Goal: Task Accomplishment & Management: Use online tool/utility

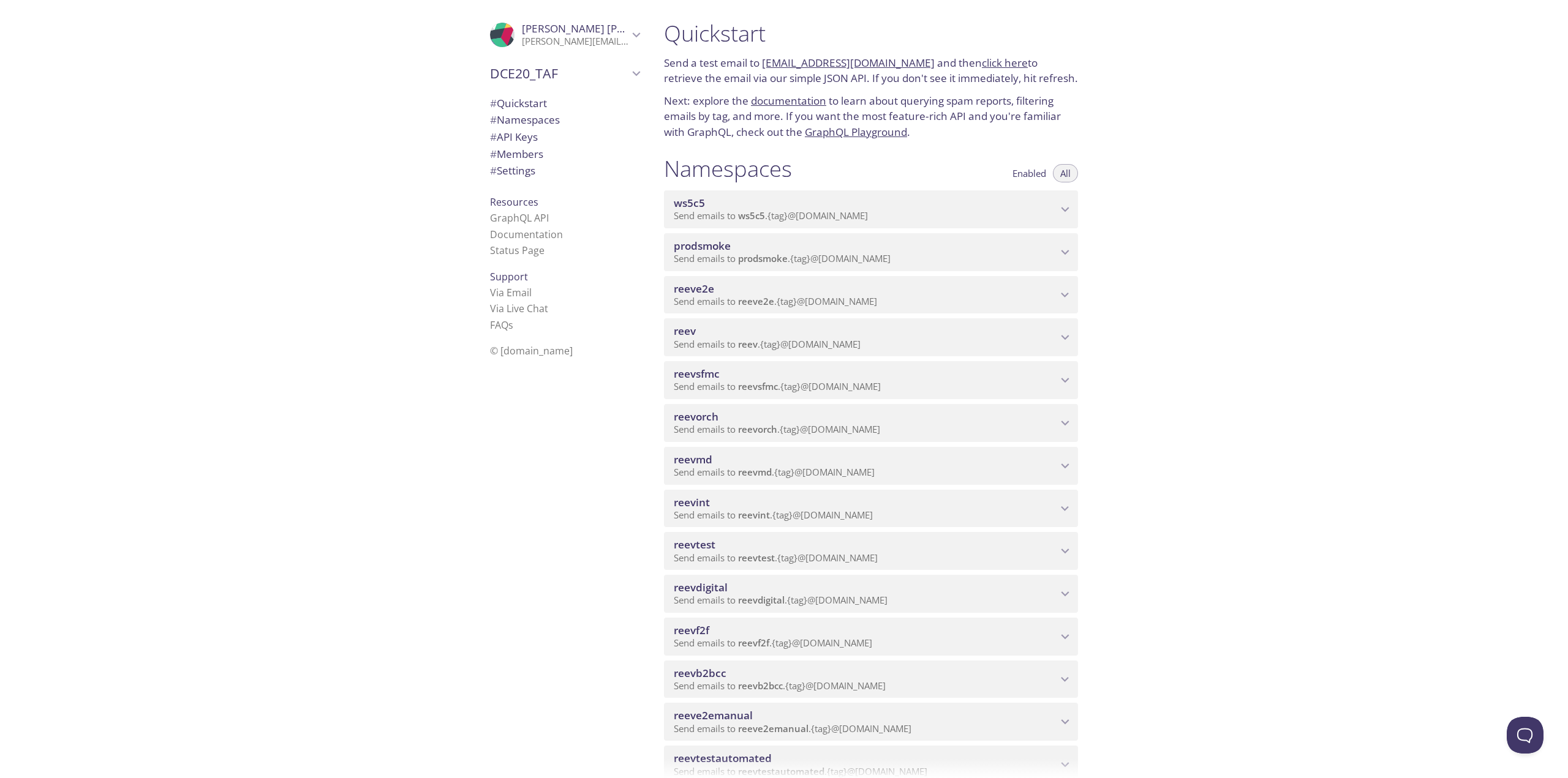
click at [1029, 595] on p "Send emails to reevdigital . {tag} @[DOMAIN_NAME]" at bounding box center [865, 601] width 384 height 12
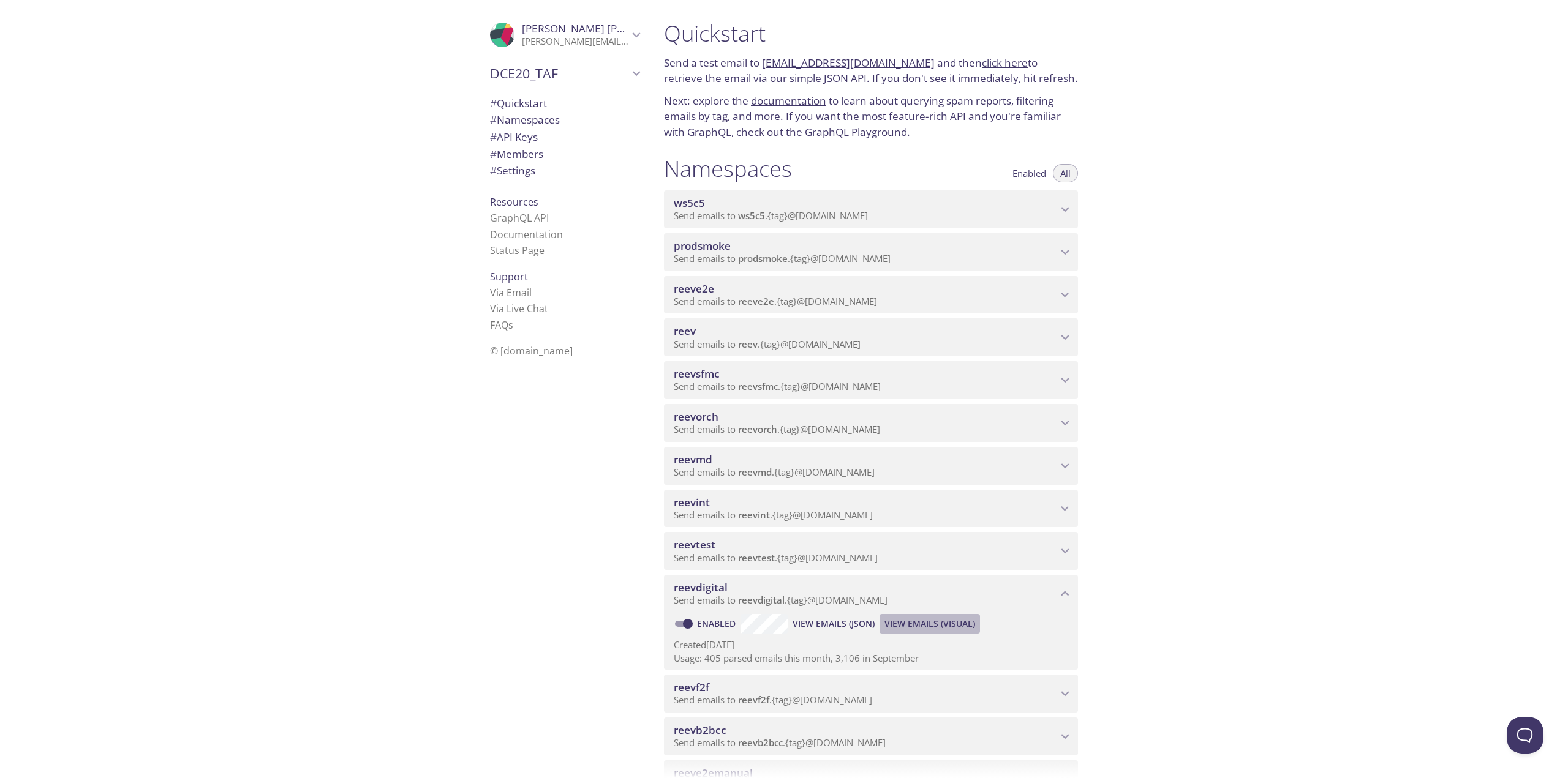
click at [938, 625] on span "View Emails (Visual)" at bounding box center [929, 624] width 91 height 15
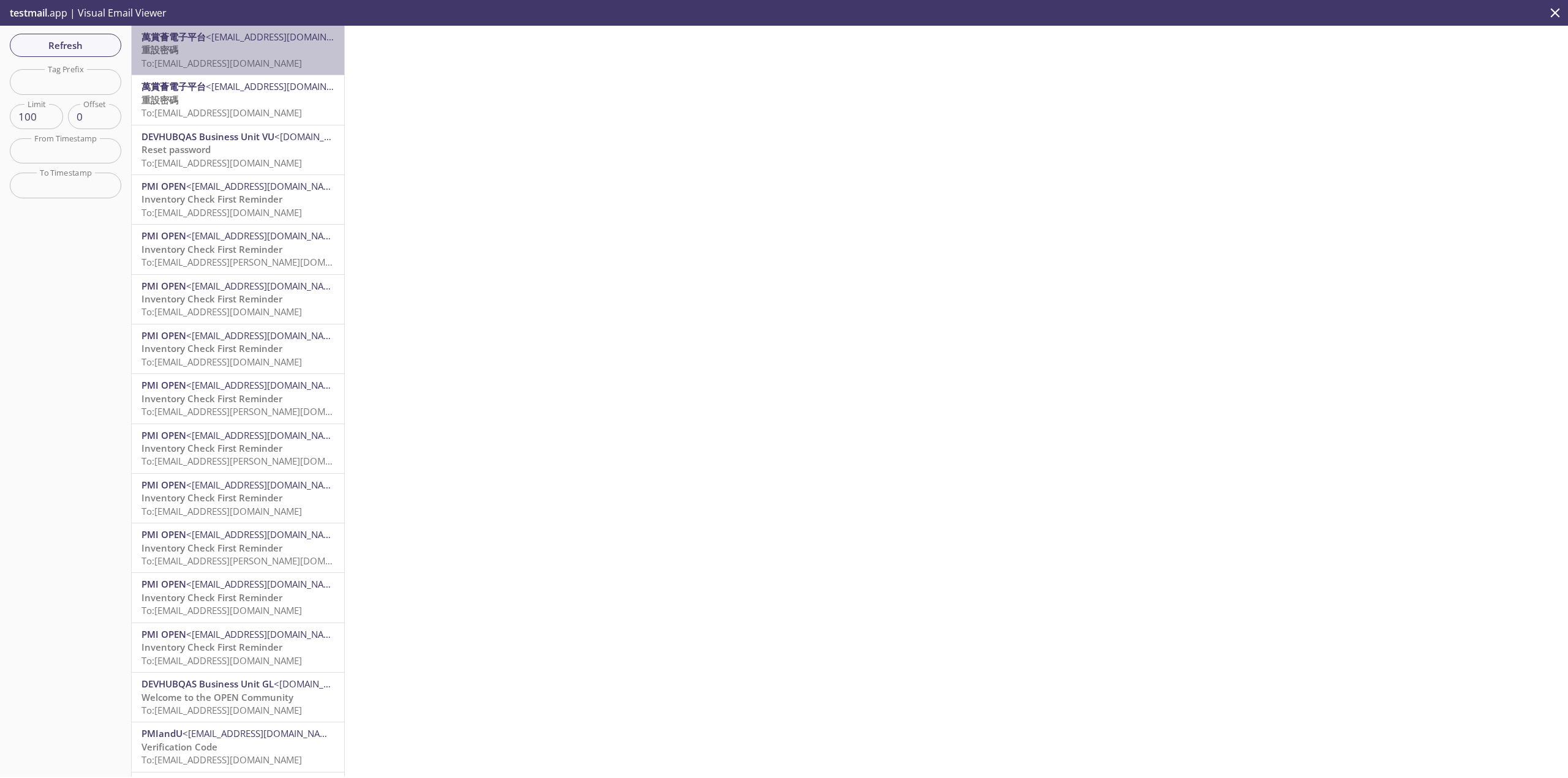
click at [242, 54] on p "重設密碼 To: [EMAIL_ADDRESS][DOMAIN_NAME]" at bounding box center [237, 57] width 193 height 26
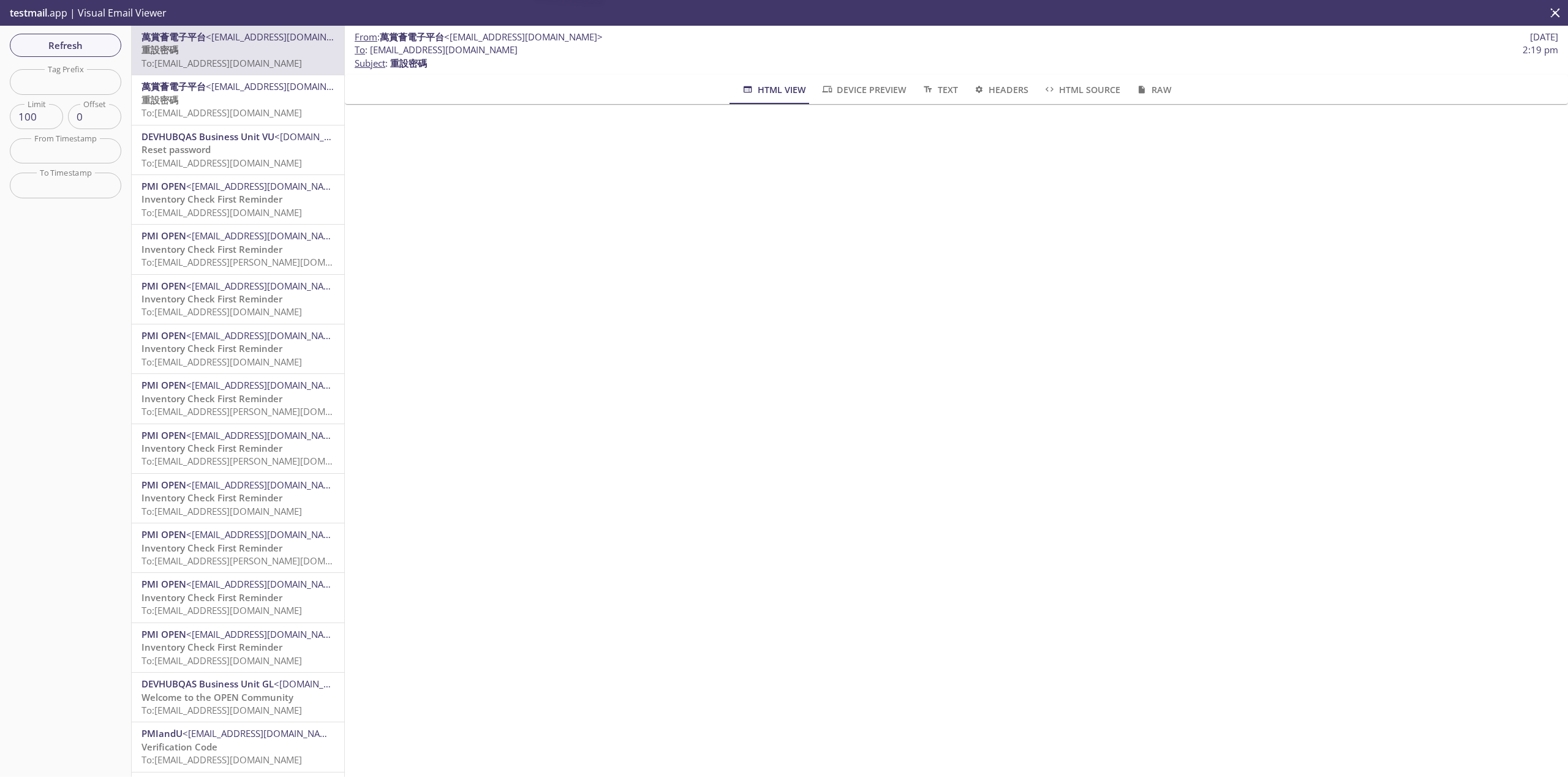
click at [284, 113] on span "To: [EMAIL_ADDRESS][DOMAIN_NAME]" at bounding box center [221, 112] width 160 height 12
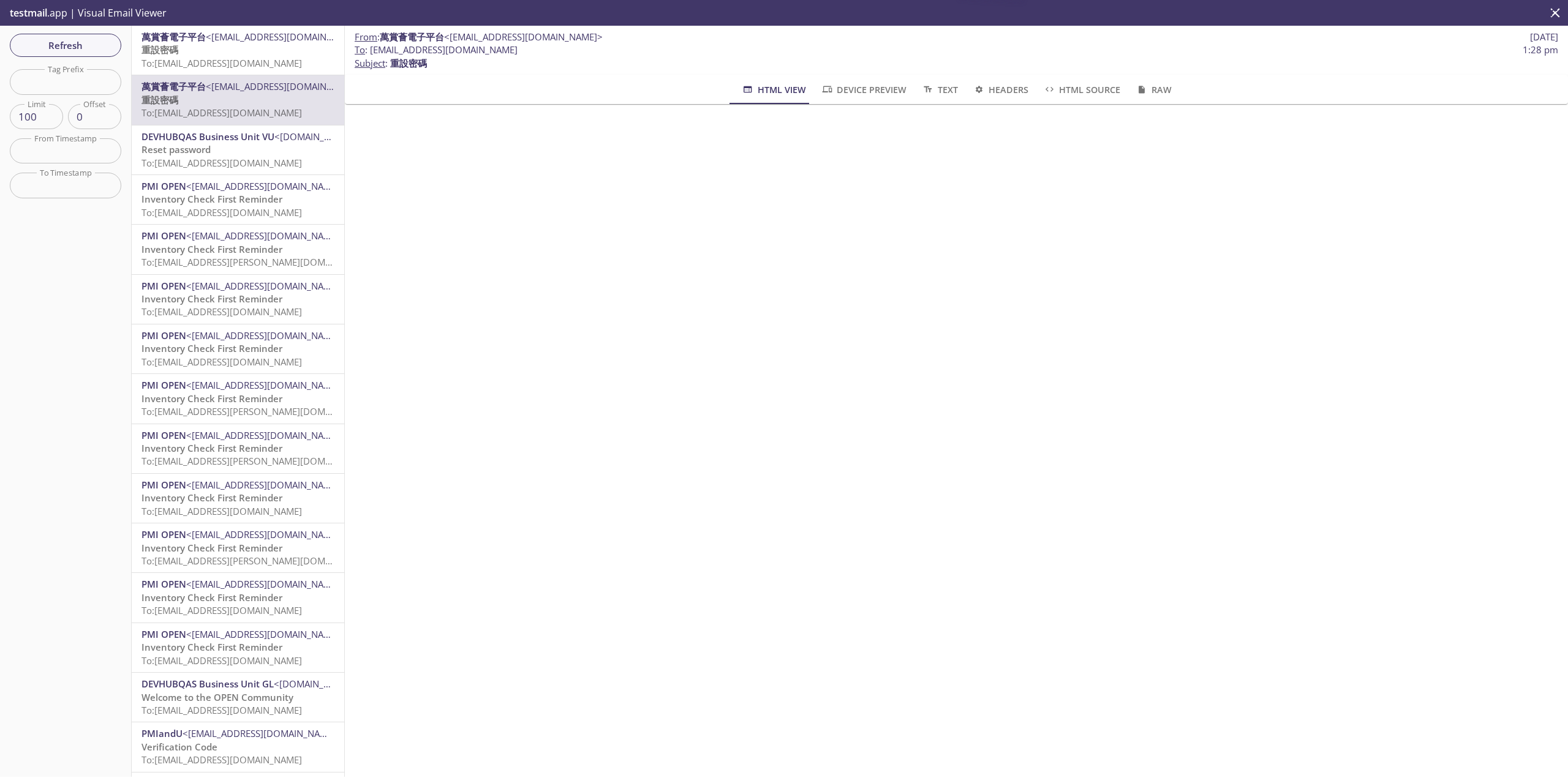
click at [267, 54] on p "重設密碼 To: [EMAIL_ADDRESS][DOMAIN_NAME]" at bounding box center [237, 57] width 193 height 26
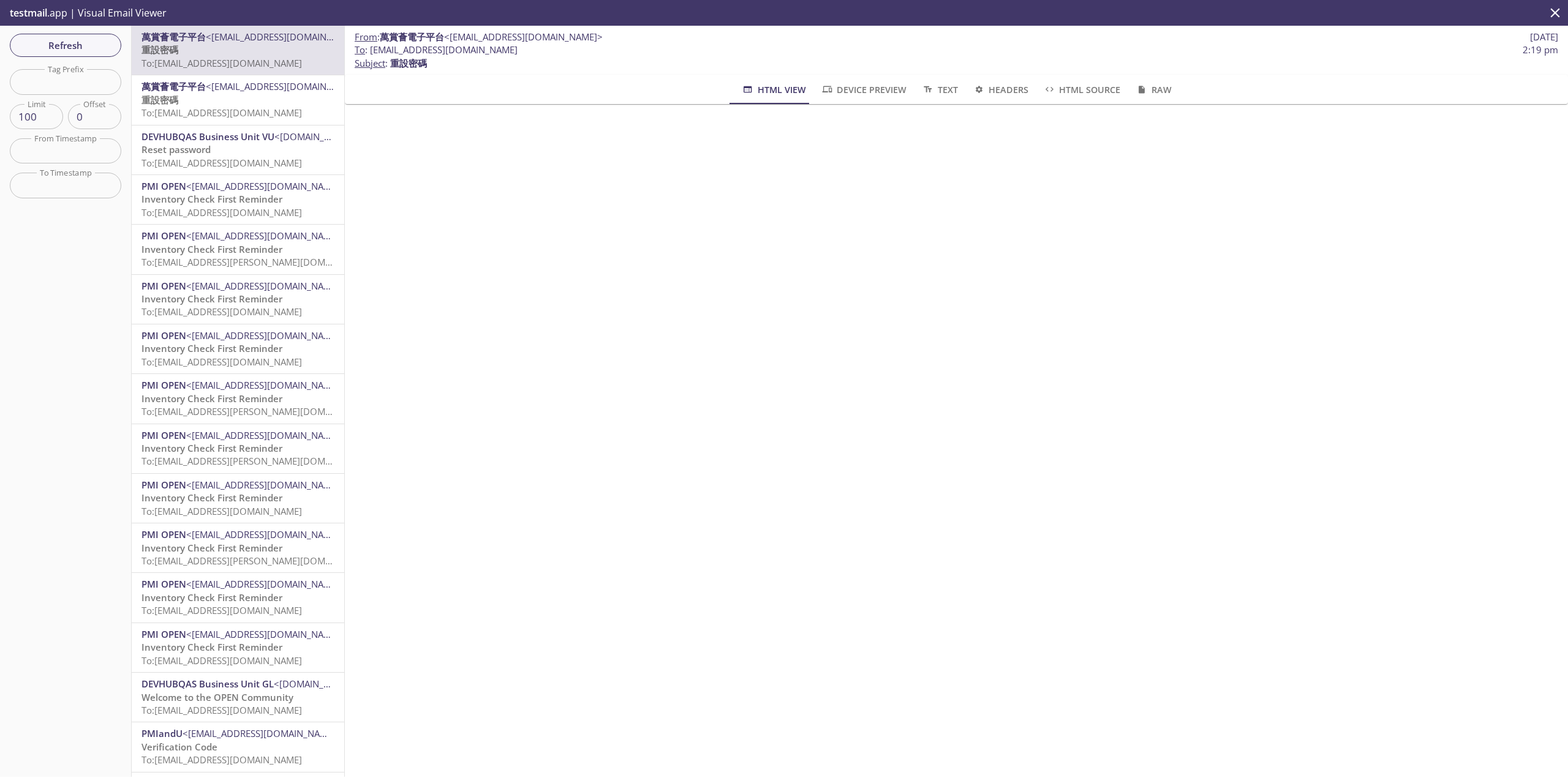
click at [215, 113] on span "To: [EMAIL_ADDRESS][DOMAIN_NAME]" at bounding box center [221, 112] width 160 height 12
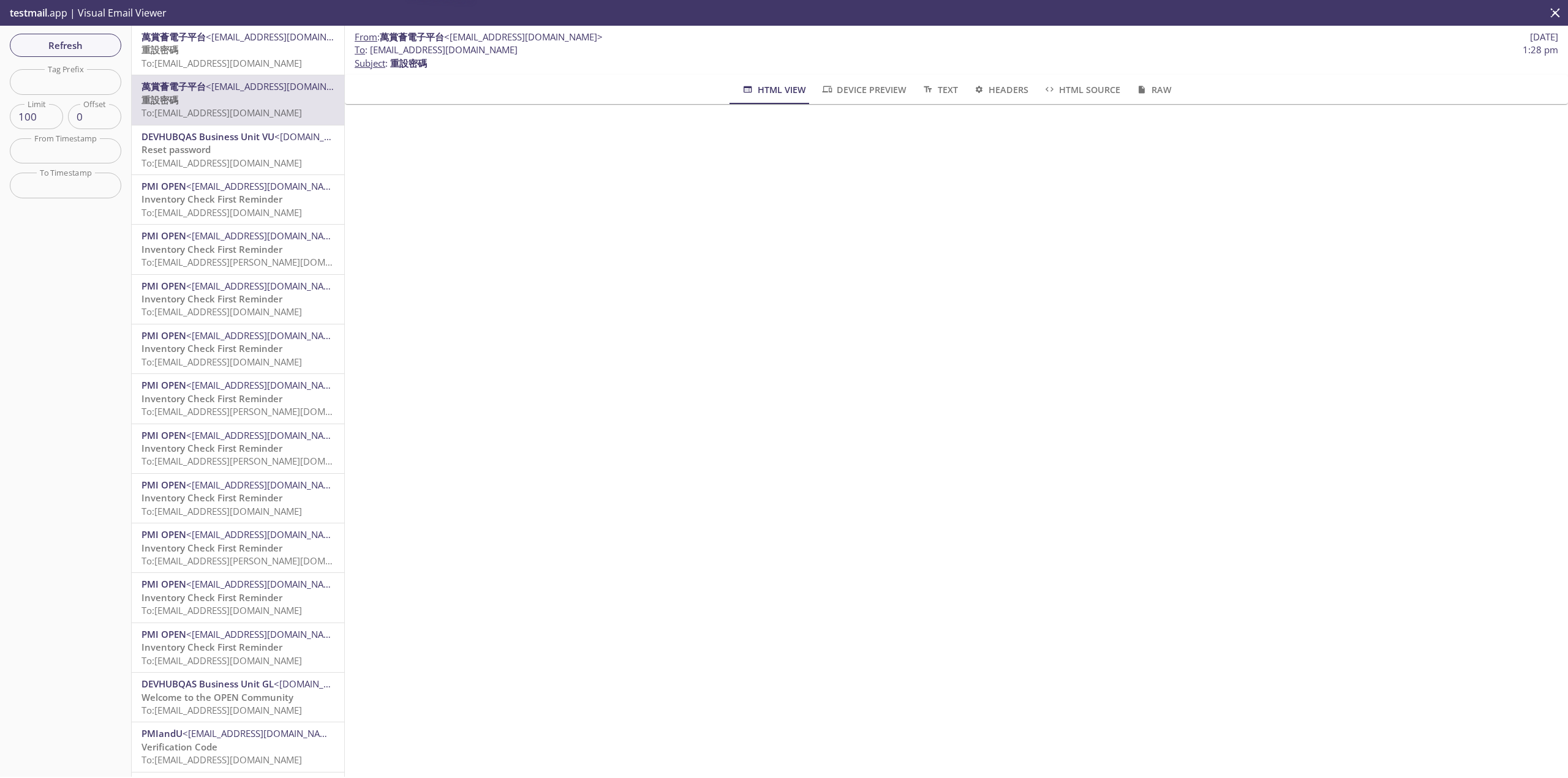
click at [225, 58] on span "To: [EMAIL_ADDRESS][DOMAIN_NAME]" at bounding box center [221, 63] width 160 height 12
